Goal: Task Accomplishment & Management: Complete application form

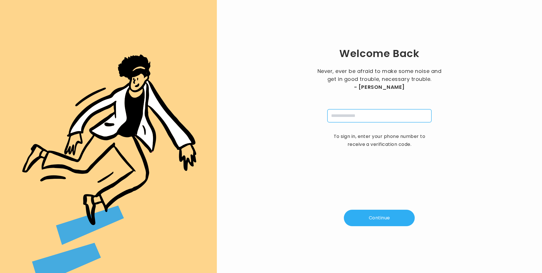
click at [362, 117] on input "tel" at bounding box center [380, 115] width 104 height 13
type input "**********"
click at [383, 225] on button "Continue" at bounding box center [379, 218] width 71 height 16
type input "*"
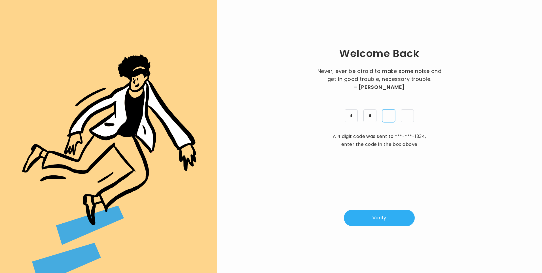
type input "*"
click at [393, 216] on button "Verify" at bounding box center [379, 218] width 71 height 16
